Goal: Check status: Check status

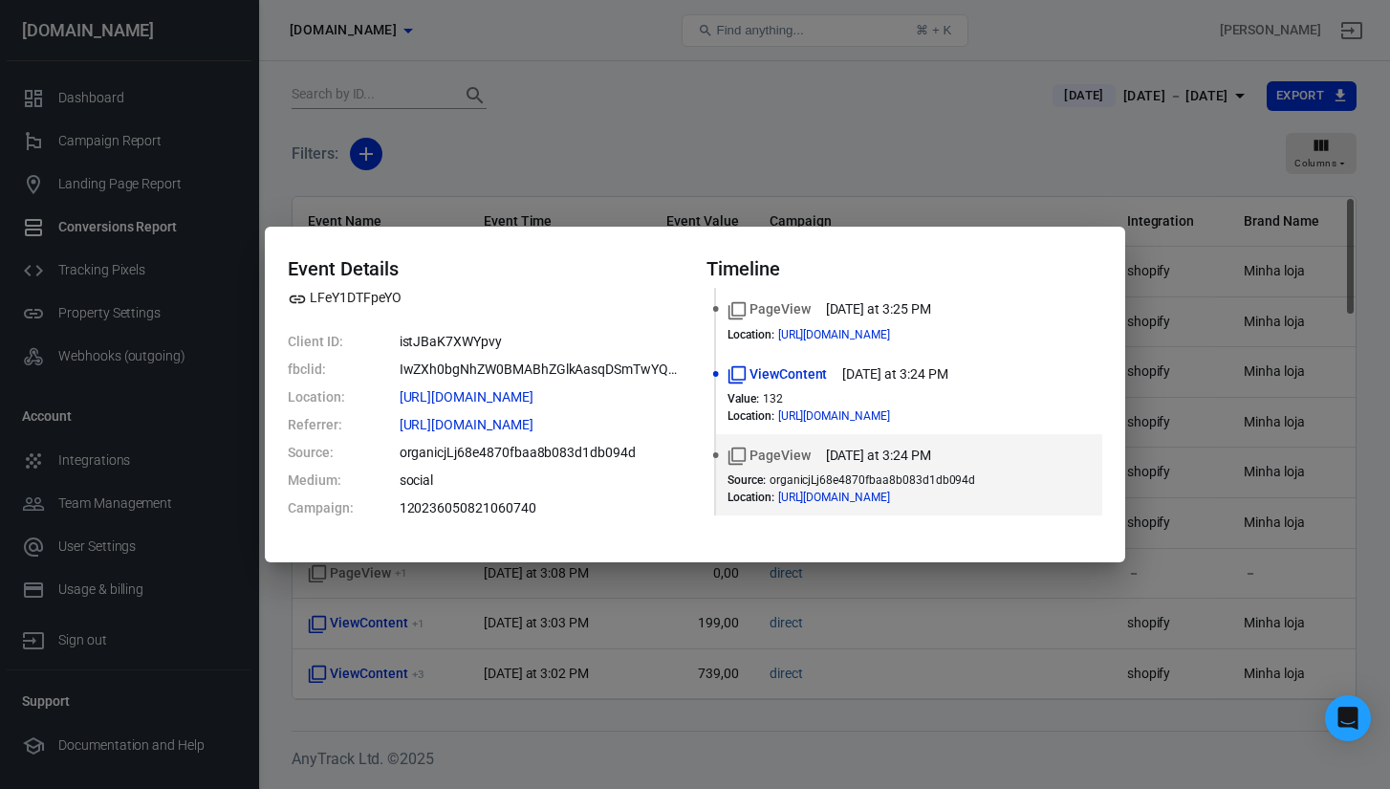
click at [600, 174] on div "Event Details LFeY1DTFpeYO Client ID: istJBaK7XWYpvy fbclid: IwZXh0bgNhZW0BMABh…" at bounding box center [695, 394] width 1390 height 789
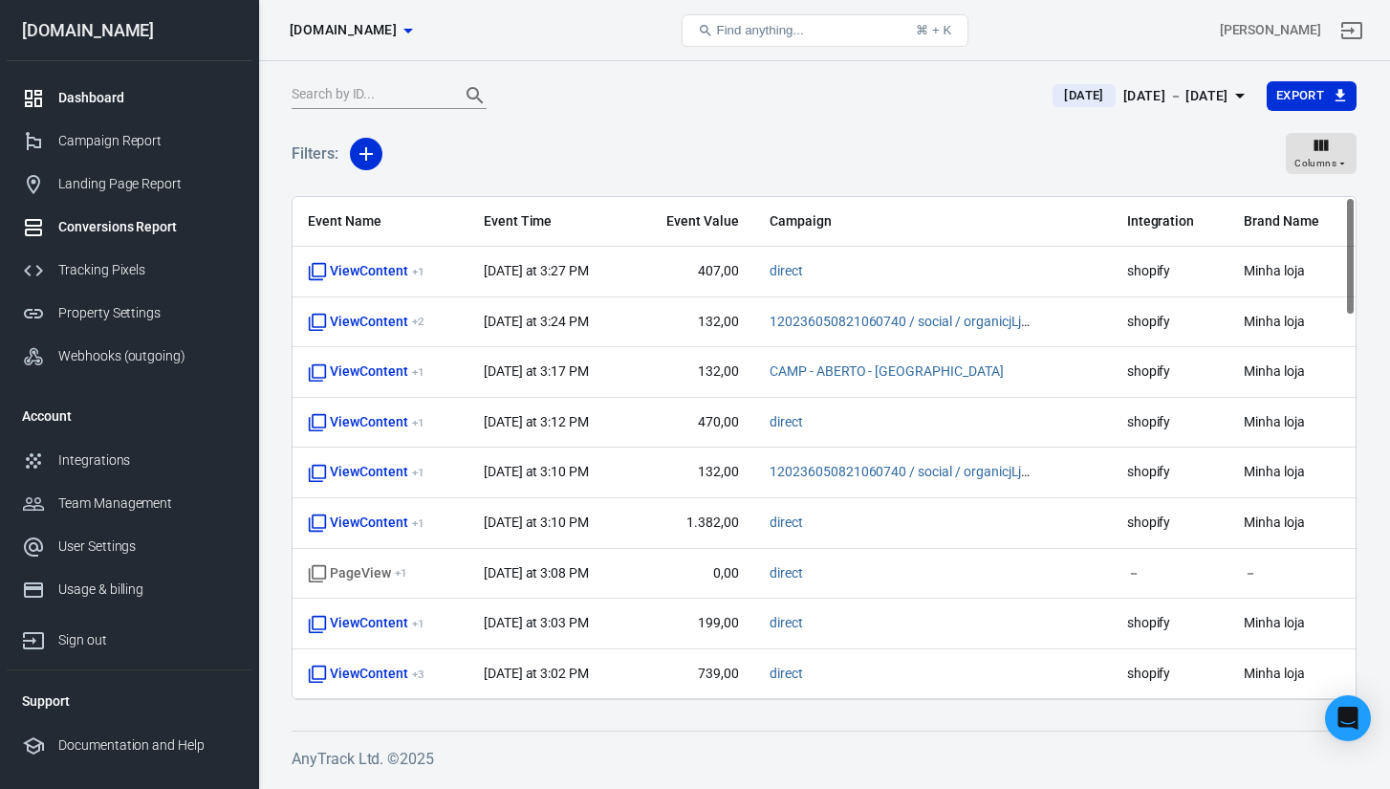
click at [137, 104] on div "Dashboard" at bounding box center [147, 98] width 178 height 20
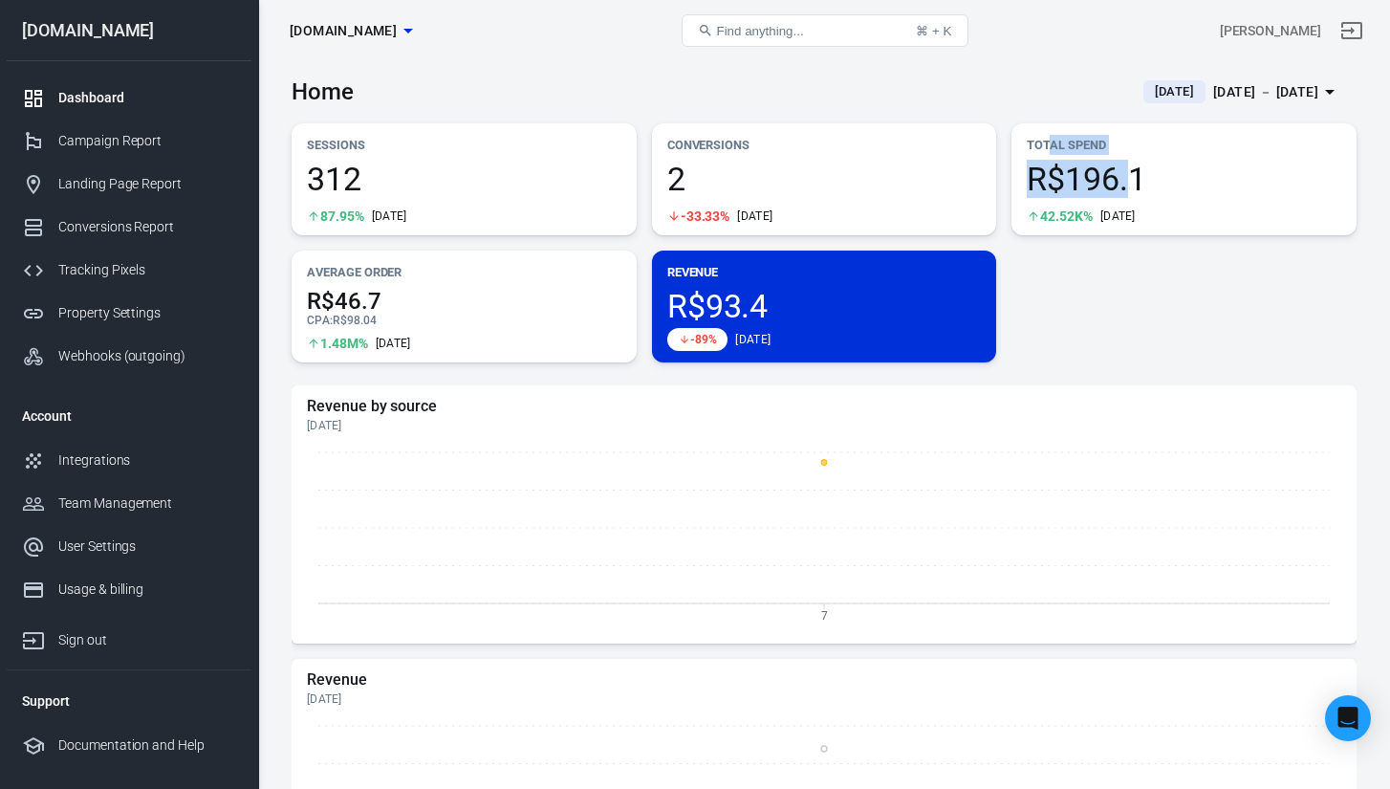
drag, startPoint x: 1131, startPoint y: 159, endPoint x: 1047, endPoint y: 136, distance: 87.2
click at [1047, 136] on div "Total Spend R$196.1 42.52K% [DATE]" at bounding box center [1184, 179] width 345 height 112
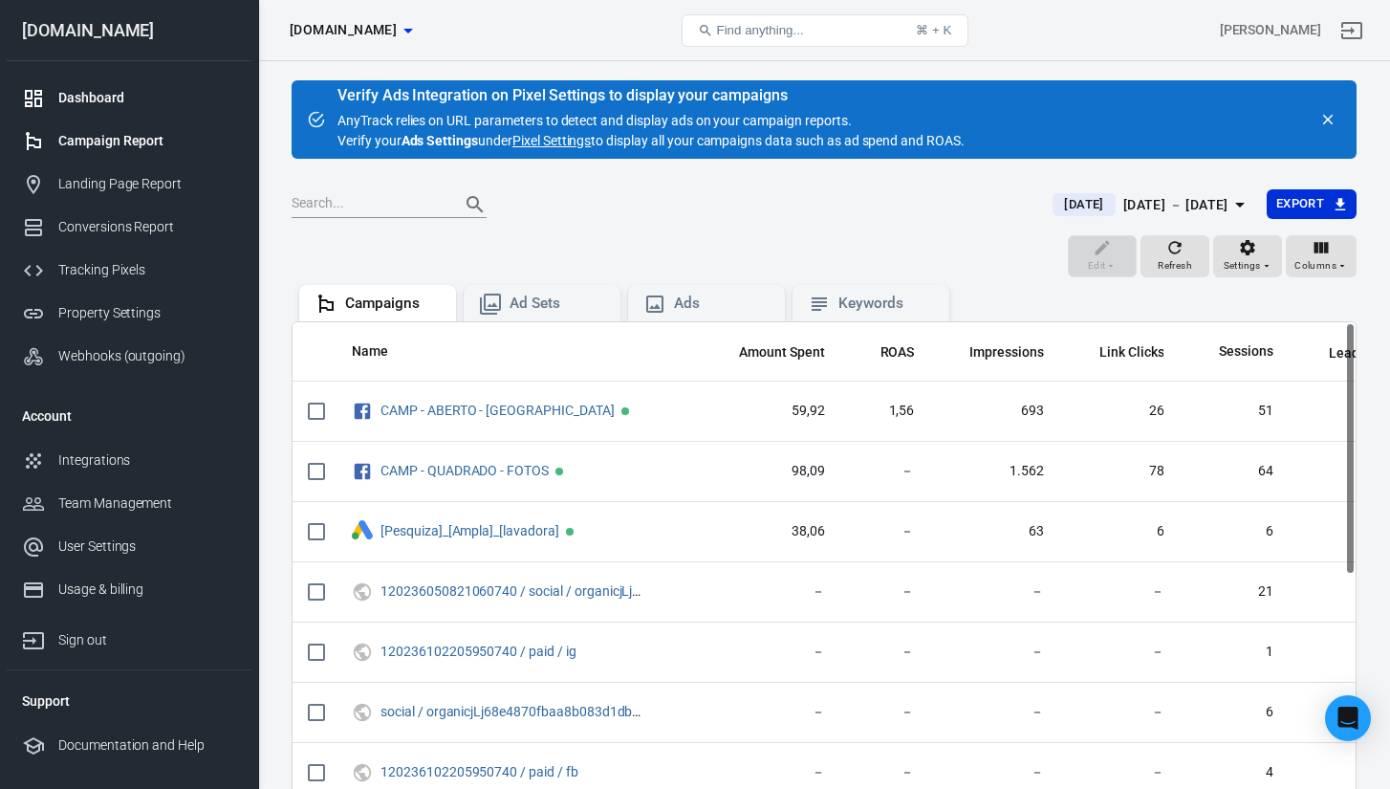
click at [141, 103] on div "Dashboard" at bounding box center [147, 98] width 178 height 20
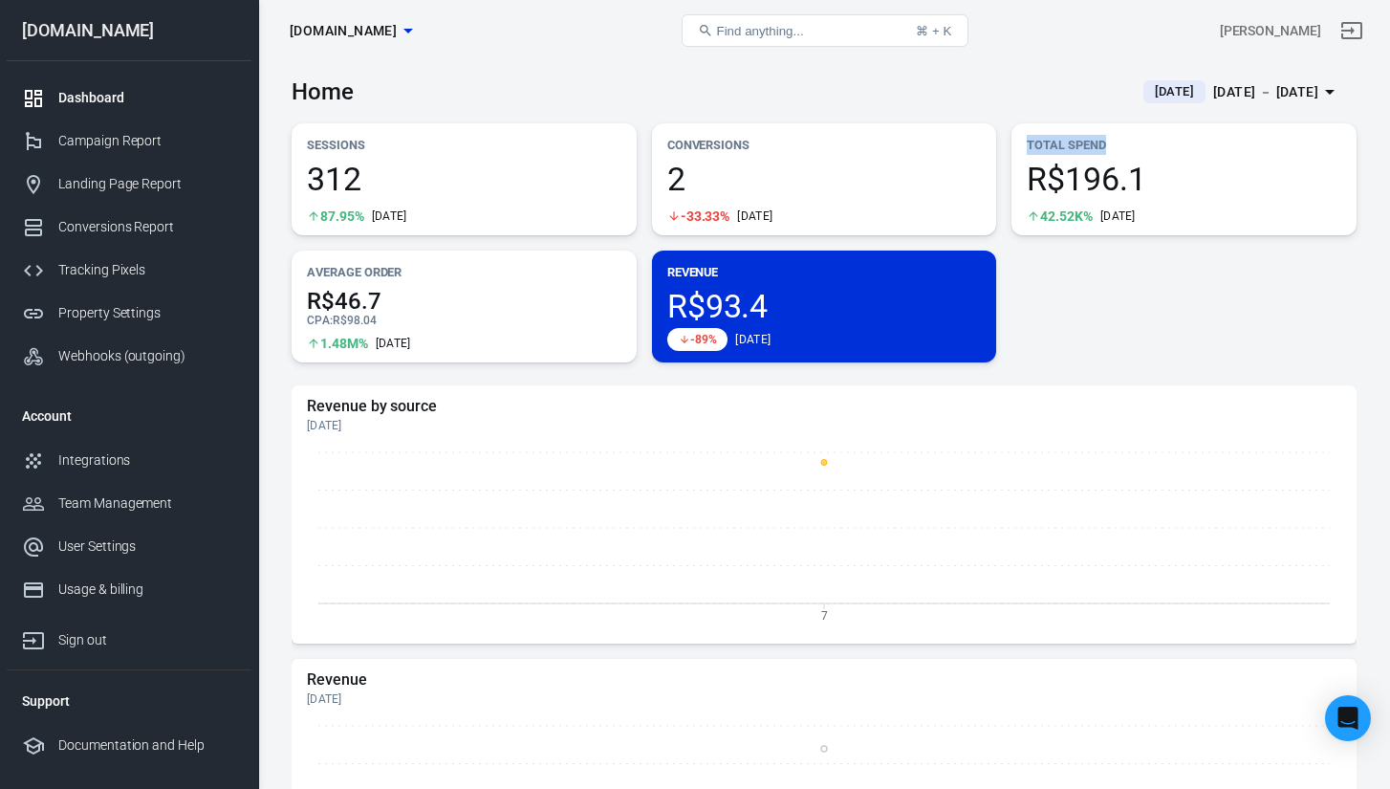
drag, startPoint x: 1020, startPoint y: 140, endPoint x: 1158, endPoint y: 142, distance: 137.7
click at [1158, 142] on div "Total Spend R$196.1 42.52K% [DATE]" at bounding box center [1184, 179] width 345 height 112
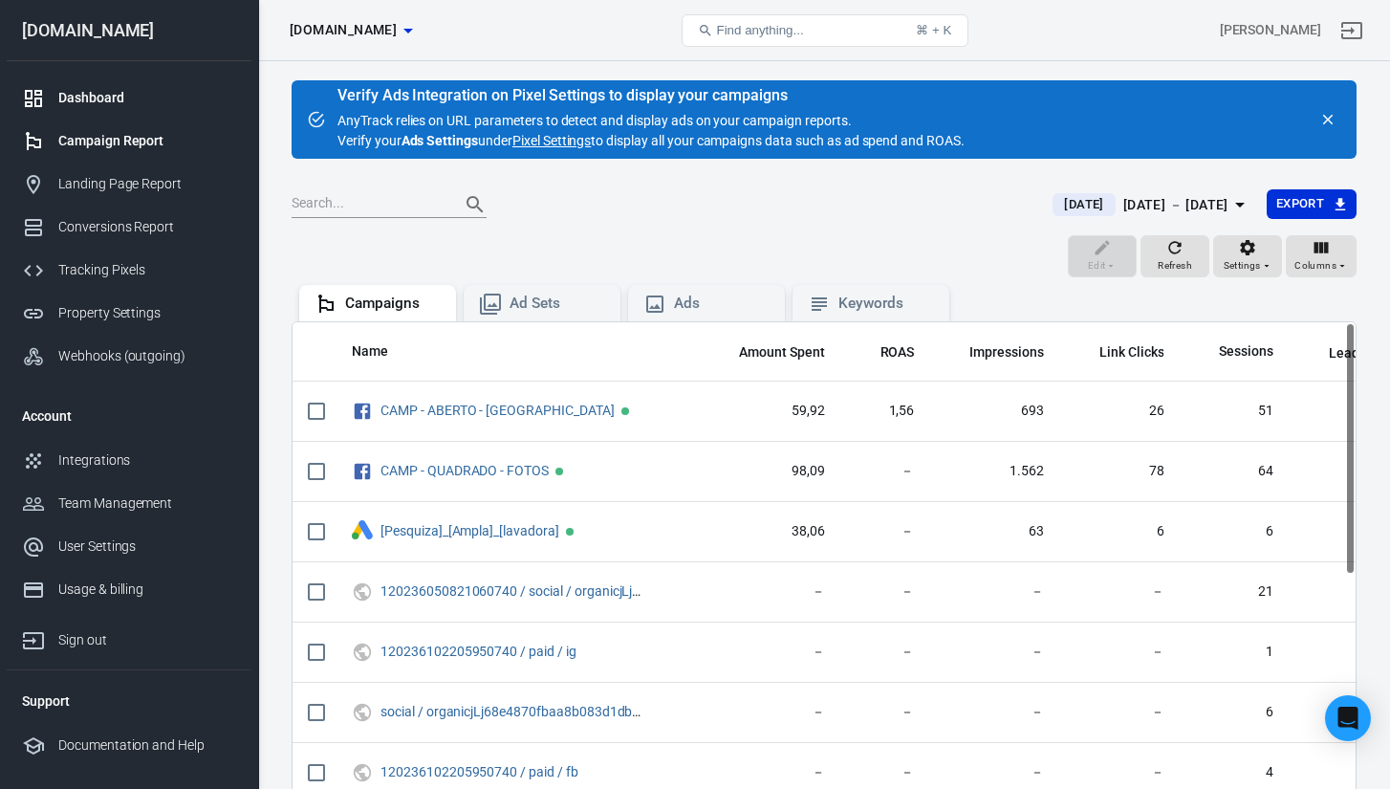
click at [184, 95] on div "Dashboard" at bounding box center [147, 98] width 178 height 20
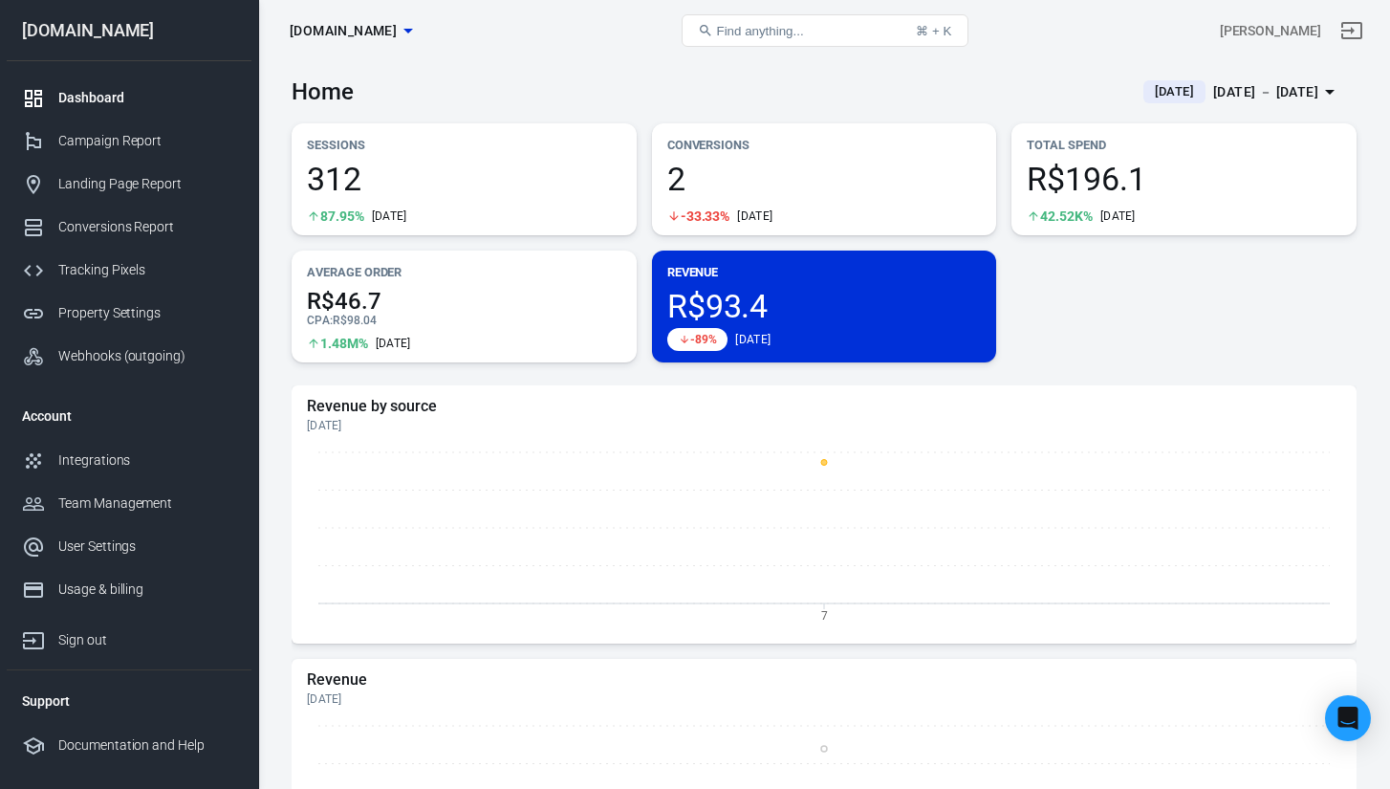
click at [706, 91] on div "Home [DATE] [DATE] － [DATE]" at bounding box center [824, 84] width 1065 height 47
